Goal: Task Accomplishment & Management: Complete application form

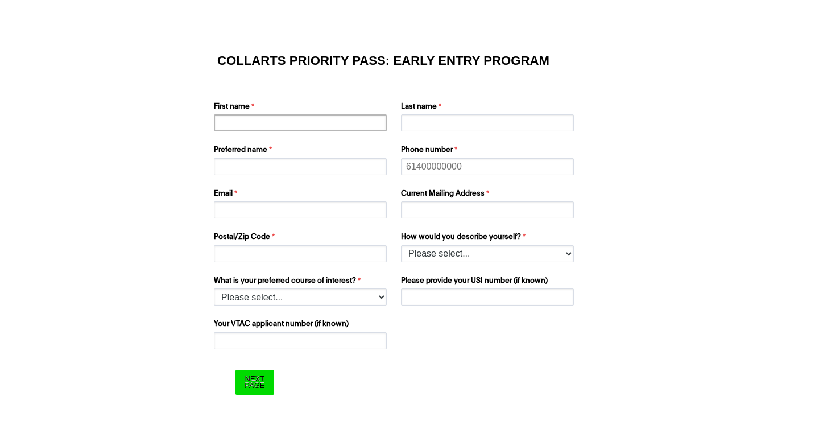
click at [268, 127] on input "First name" at bounding box center [300, 122] width 173 height 17
type input "Keira"
type input "[PERSON_NAME]"
type input "Keira"
type input "0490386553"
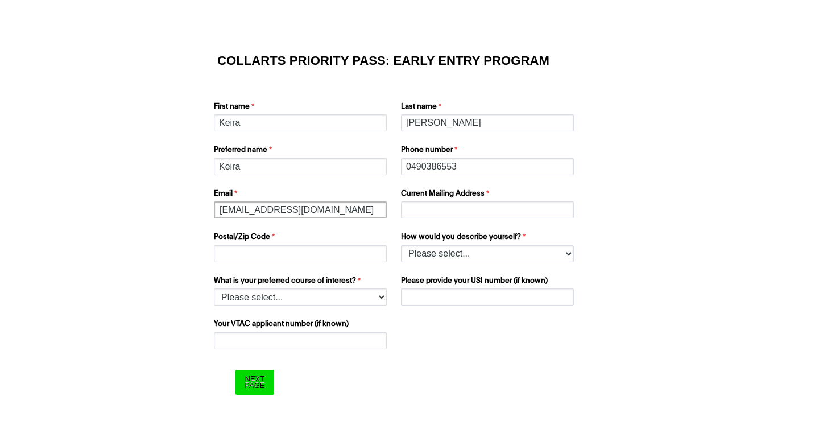
type input "[EMAIL_ADDRESS][DOMAIN_NAME]"
type input "[STREET_ADDRESS][PERSON_NAME]"
type input "3977"
click at [506, 254] on select "Please select... I’m currently in Year 12 I've completed Year 12 and took a gap…" at bounding box center [487, 253] width 173 height 17
select select "tfa_158"
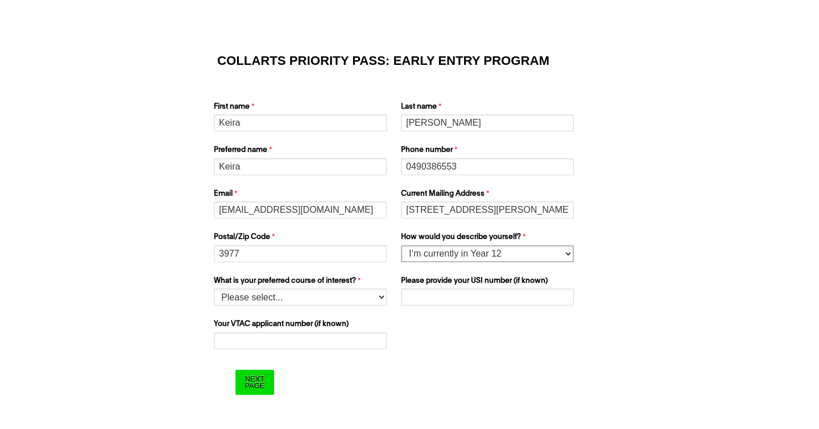
click at [401, 245] on select "Please select... I’m currently in Year 12 I've completed Year 12 and took a gap…" at bounding box center [487, 253] width 173 height 17
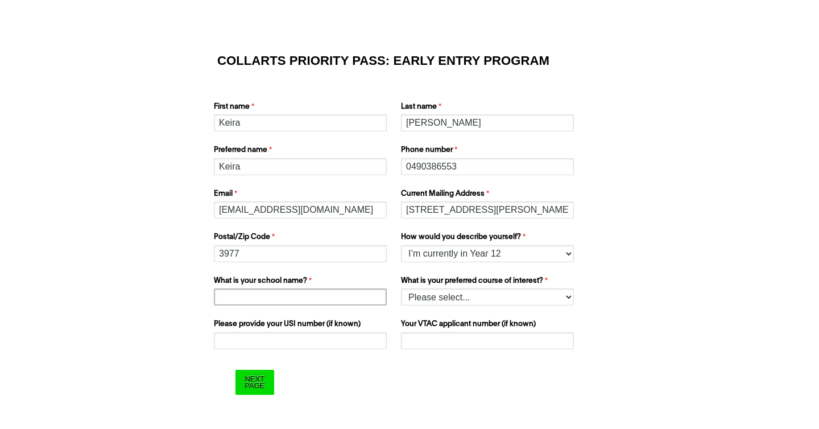
click at [296, 297] on input "What is your school name?" at bounding box center [300, 296] width 173 height 17
type input "[GEOGRAPHIC_DATA]"
click at [440, 292] on select "Please select... 2D Animation Acting Audio Engineering Comedy Digital & Social …" at bounding box center [487, 296] width 173 height 17
select select "tfa_1221"
click at [401, 288] on select "Please select... 2D Animation Acting Audio Engineering Comedy Digital & Social …" at bounding box center [487, 296] width 173 height 17
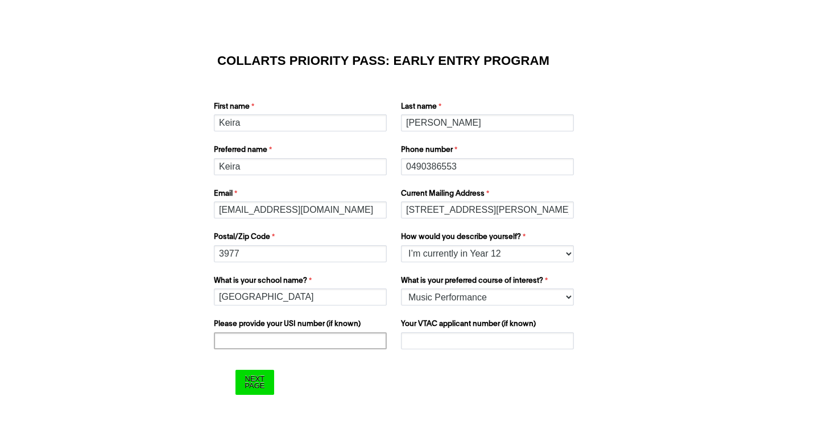
click at [345, 334] on input "Please provide your USI number (if known)" at bounding box center [300, 340] width 173 height 17
paste input "KZRCDMRQGV"
type input "KZRCDMRQGV"
click at [412, 345] on input "Your VTAC applicant number (if known)" at bounding box center [487, 340] width 173 height 17
paste input "60059100D"
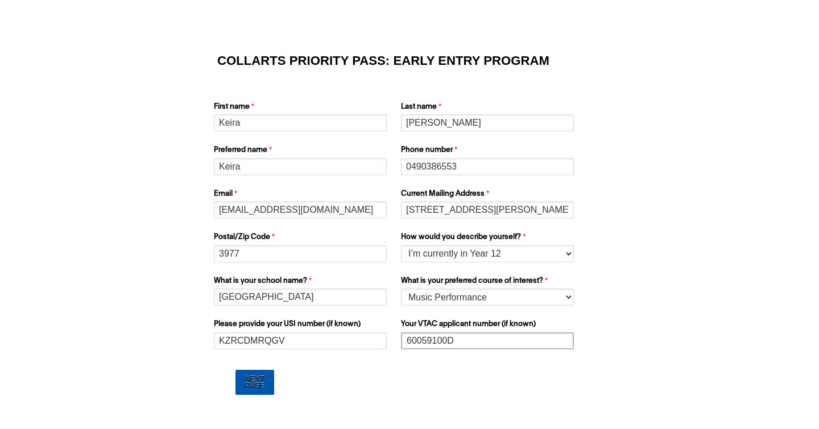
type input "60059100D"
click at [251, 381] on input "Next Page" at bounding box center [254, 382] width 38 height 24
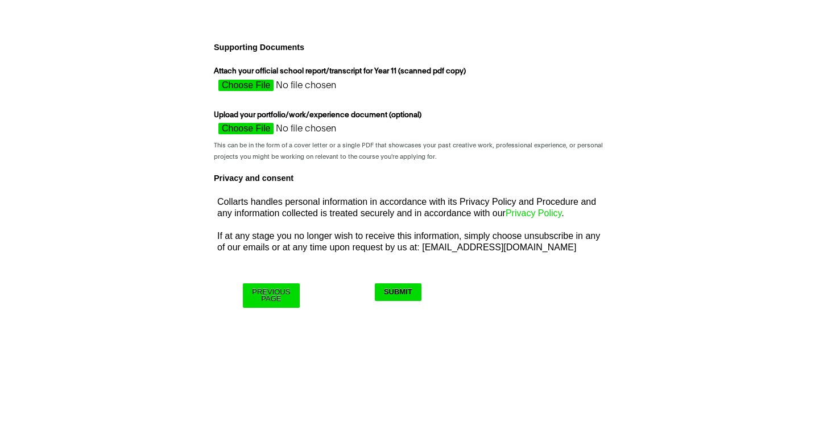
click at [246, 80] on input "Attach your official school report/transcript for Year 11 (scanned pdf copy)" at bounding box center [315, 88] width 202 height 17
type input "C:\fakepath\Scanned Document [DATE] 5.50.14 pm.pdf"
click at [532, 93] on div "Attach your official school report/transcript for Year 11 (scanned pdf copy)" at bounding box center [409, 81] width 400 height 35
click at [311, 82] on input "Attach your official school report/transcript for Year 11 (scanned pdf copy)" at bounding box center [315, 88] width 202 height 17
click at [239, 81] on input "Attach your official school report/transcript for Year 11 (scanned pdf copy)" at bounding box center [315, 88] width 202 height 17
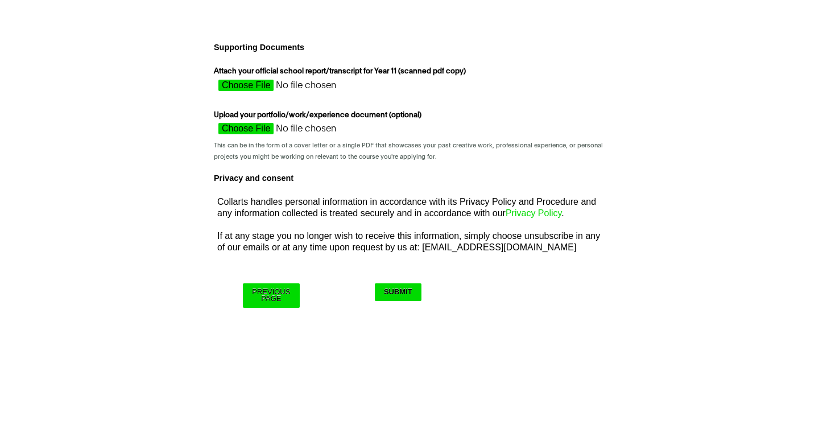
type input "C:\fakepath\Scanned Document [DATE] 5.50.14 pm.pdf"
click at [397, 293] on input "Submit" at bounding box center [398, 292] width 47 height 18
